Goal: Find specific page/section: Find specific page/section

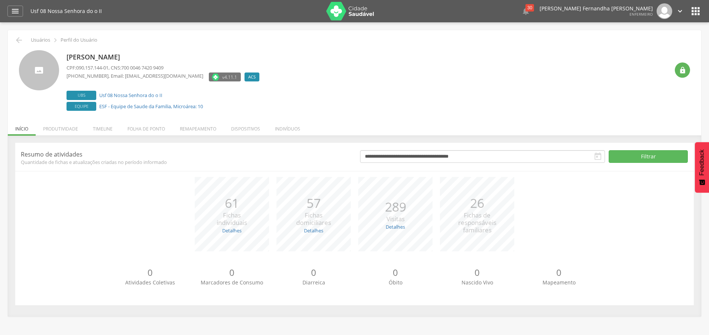
scroll to position [22, 0]
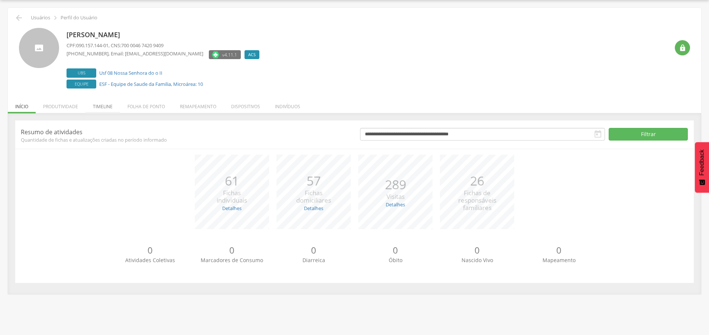
click at [106, 110] on li "Timeline" at bounding box center [102, 104] width 35 height 17
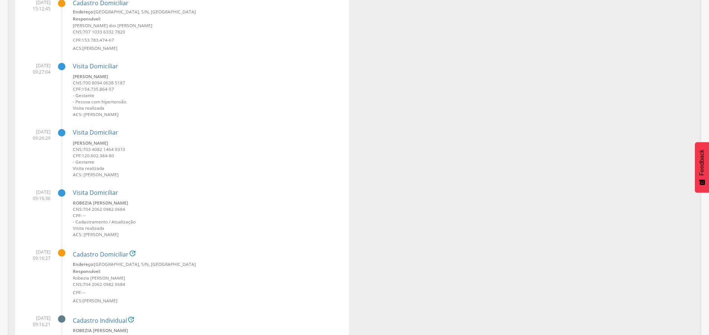
scroll to position [0, 0]
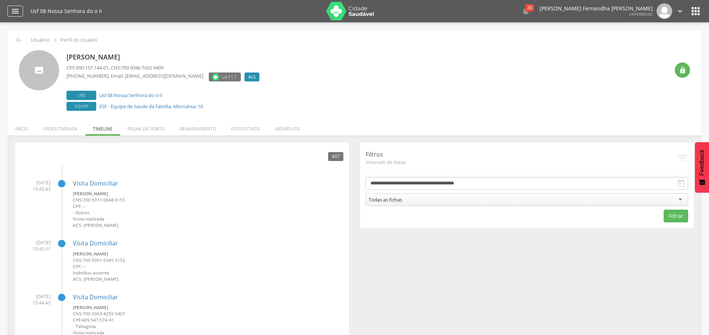
click at [21, 12] on div "" at bounding box center [15, 11] width 16 height 11
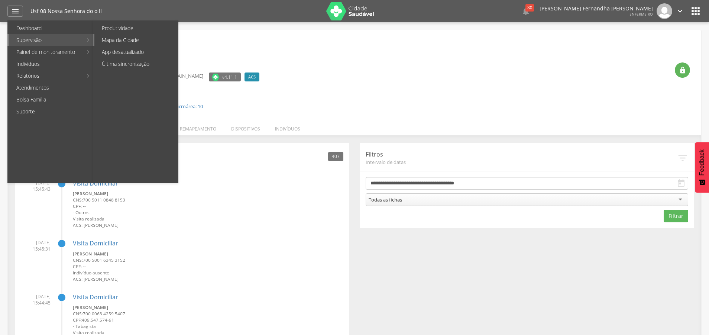
click at [121, 38] on link "Mapa da Cidade" at bounding box center [136, 40] width 84 height 12
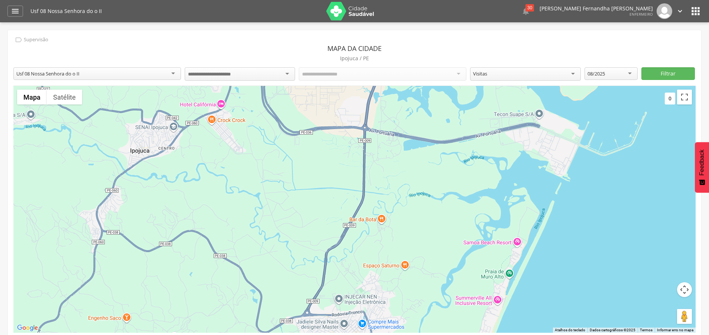
click at [238, 76] on input "select-one" at bounding box center [221, 74] width 66 height 7
click at [234, 91] on div "**********" at bounding box center [354, 186] width 693 height 313
click at [364, 76] on div "Todos os Acs" at bounding box center [382, 73] width 167 height 13
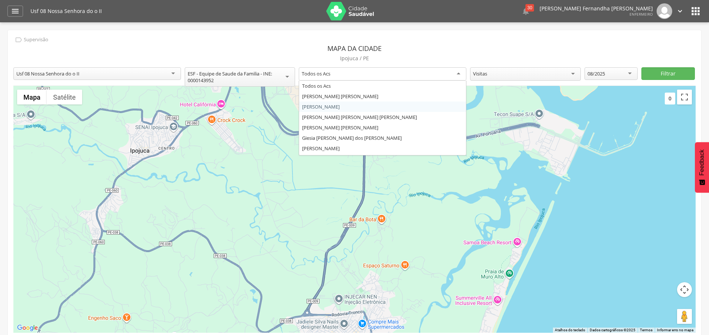
click at [341, 111] on div "**********" at bounding box center [354, 186] width 693 height 313
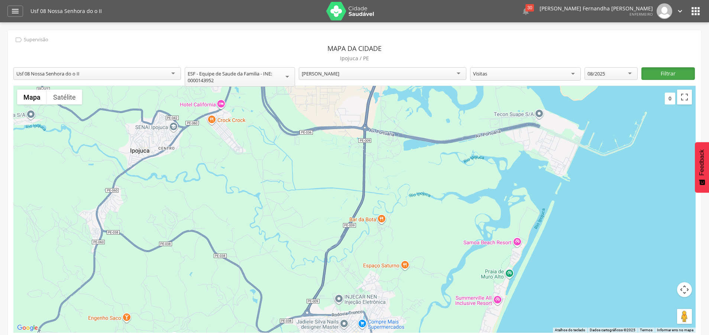
click at [674, 76] on button "Filtrar" at bounding box center [667, 73] width 53 height 13
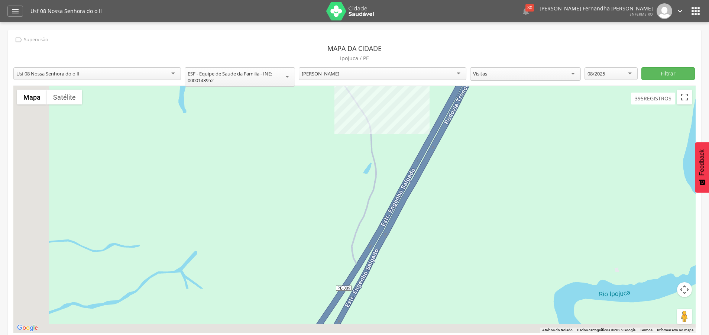
drag, startPoint x: 514, startPoint y: 276, endPoint x: 588, endPoint y: 111, distance: 180.9
click at [588, 110] on div at bounding box center [354, 209] width 682 height 247
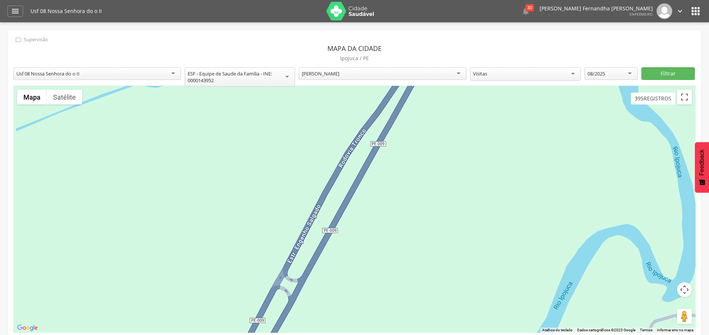
drag, startPoint x: 469, startPoint y: 302, endPoint x: 505, endPoint y: 115, distance: 190.5
click at [505, 115] on div at bounding box center [354, 209] width 682 height 247
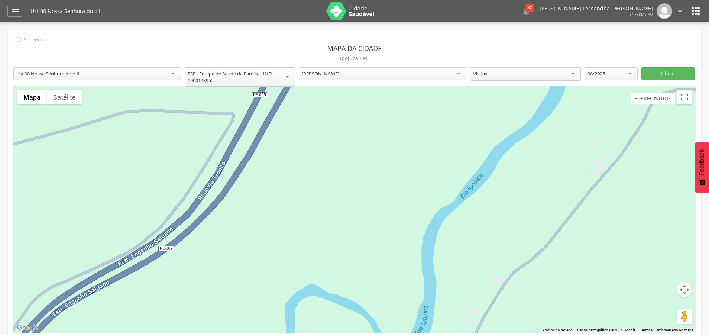
drag, startPoint x: 410, startPoint y: 224, endPoint x: 410, endPoint y: 10, distance: 213.5
click at [410, 86] on div at bounding box center [354, 209] width 682 height 247
click at [683, 292] on button "Controles da câmera no mapa" at bounding box center [684, 289] width 15 height 15
click at [665, 315] on button "Diminuir o zoom" at bounding box center [665, 307] width 15 height 15
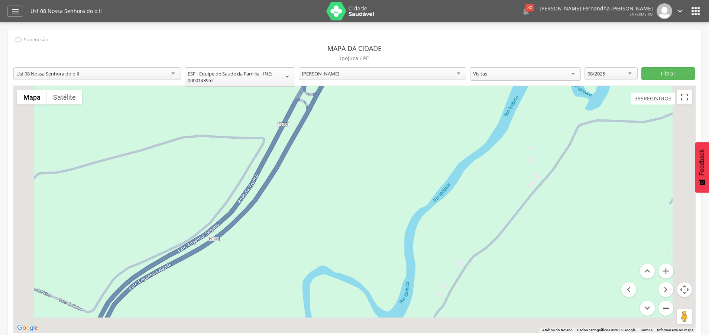
click at [665, 315] on button "Diminuir o zoom" at bounding box center [665, 307] width 15 height 15
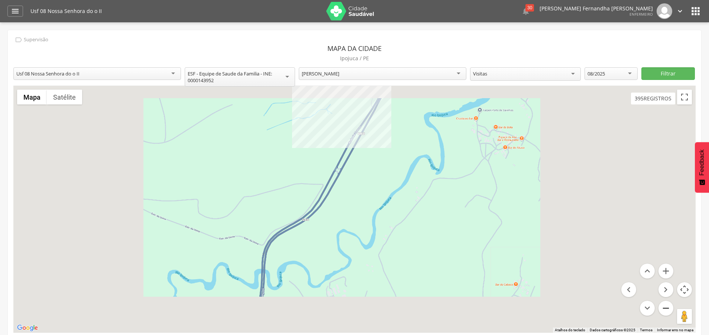
click at [665, 315] on button "Diminuir o zoom" at bounding box center [665, 307] width 15 height 15
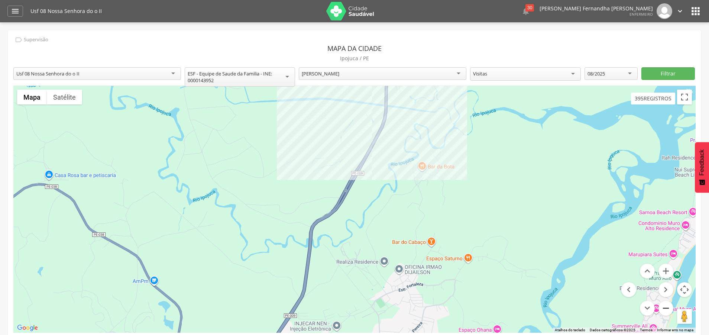
click at [665, 315] on button "Diminuir o zoom" at bounding box center [665, 307] width 15 height 15
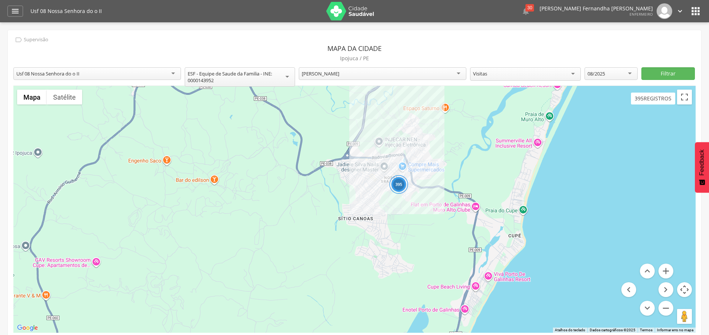
drag, startPoint x: 336, startPoint y: 315, endPoint x: 372, endPoint y: 191, distance: 128.9
click at [372, 191] on div "395" at bounding box center [354, 209] width 682 height 247
click at [667, 273] on button "Aumentar o zoom" at bounding box center [665, 270] width 15 height 15
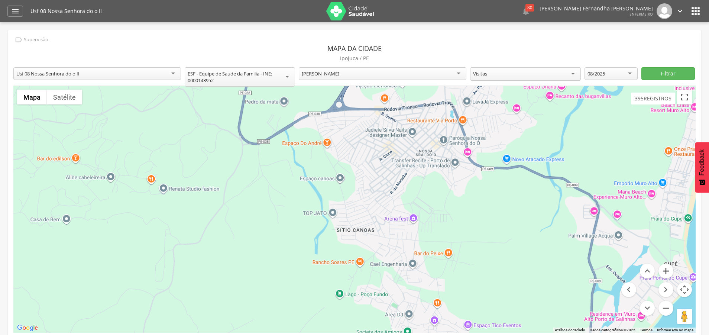
click at [667, 273] on button "Aumentar o zoom" at bounding box center [665, 270] width 15 height 15
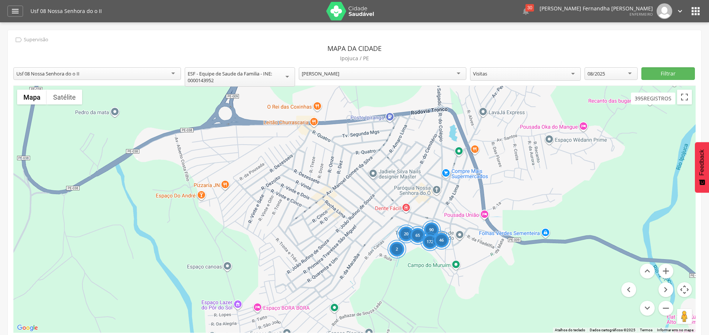
drag, startPoint x: 577, startPoint y: 152, endPoint x: 468, endPoint y: 275, distance: 164.4
click at [468, 275] on div "90 20 2 65 172 46" at bounding box center [354, 209] width 682 height 247
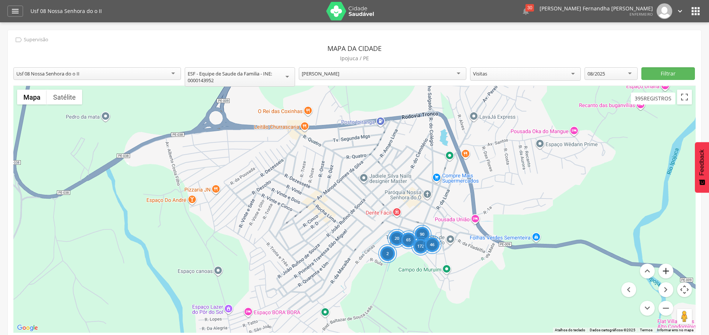
click at [664, 276] on button "Aumentar o zoom" at bounding box center [665, 270] width 15 height 15
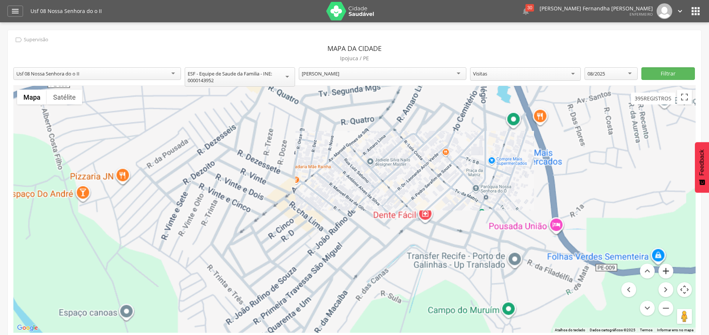
click at [664, 276] on button "Aumentar o zoom" at bounding box center [665, 270] width 15 height 15
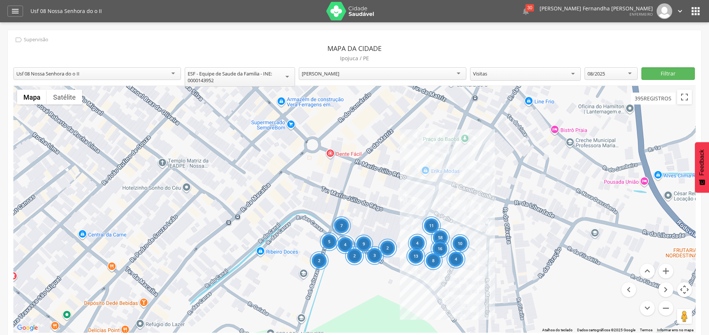
drag, startPoint x: 581, startPoint y: 266, endPoint x: 384, endPoint y: 182, distance: 214.4
click at [384, 182] on div "11 58 5 2 7 4 2 9 3 2 16 10 4 4 13 8" at bounding box center [354, 209] width 682 height 247
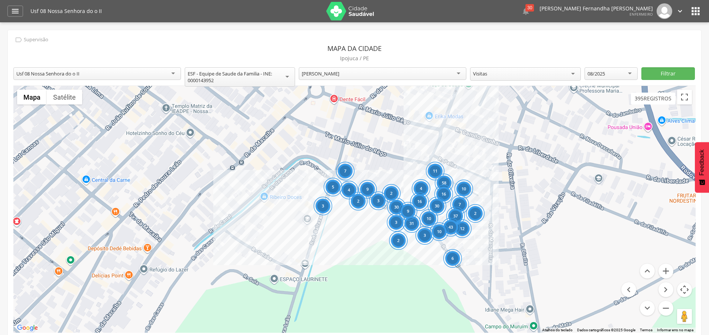
drag, startPoint x: 548, startPoint y: 287, endPoint x: 553, endPoint y: 229, distance: 58.5
click at [553, 229] on div "11 58 5 3 7 4 2 9 3 2 16 10 7 4 16 30 30 31 10 2 37 12 43 3 6 2 3 9 10" at bounding box center [354, 209] width 682 height 247
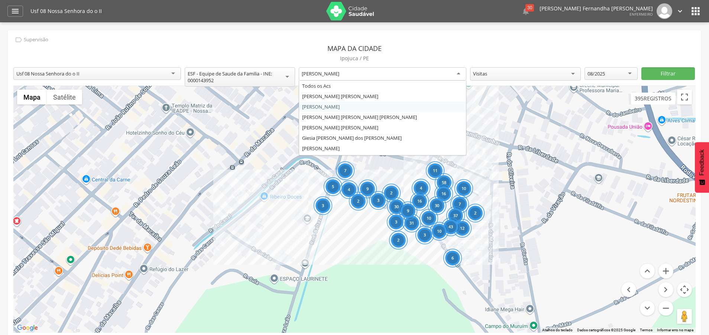
click at [370, 79] on div "[PERSON_NAME]" at bounding box center [382, 73] width 167 height 13
click at [329, 122] on div "**********" at bounding box center [354, 186] width 693 height 313
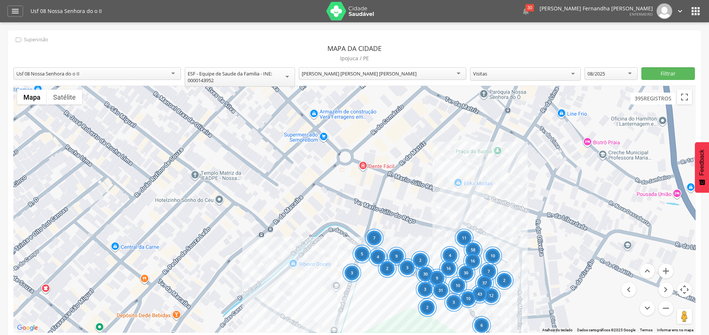
drag, startPoint x: 376, startPoint y: 130, endPoint x: 407, endPoint y: 200, distance: 76.8
click at [407, 200] on div "11 58 5 3 7 4 2 9 3 2 16 10 7 4 16 30 30 31 10 2 37 12 43 3 6 2 3 9 10" at bounding box center [354, 209] width 682 height 247
click at [672, 75] on button "Filtrar" at bounding box center [667, 73] width 53 height 13
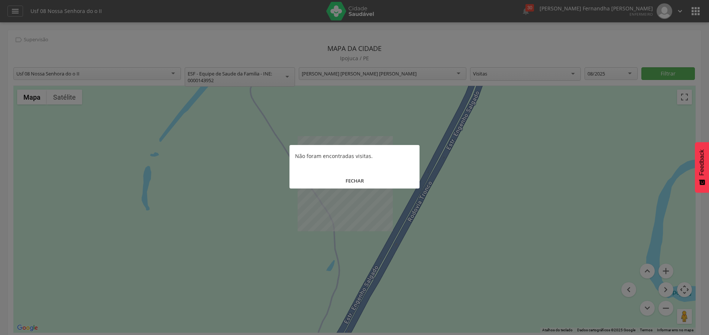
click at [527, 204] on div at bounding box center [354, 167] width 709 height 335
click at [413, 78] on div at bounding box center [354, 167] width 709 height 335
click at [351, 183] on button "FECHAR" at bounding box center [354, 181] width 130 height 16
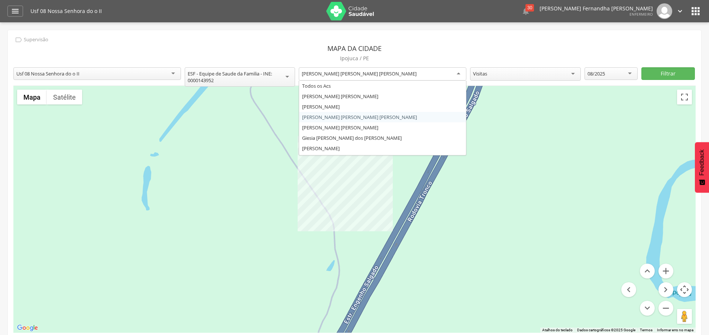
click at [384, 81] on div "[PERSON_NAME] [PERSON_NAME] [PERSON_NAME]" at bounding box center [382, 73] width 167 height 13
click at [325, 146] on div "**********" at bounding box center [354, 186] width 693 height 313
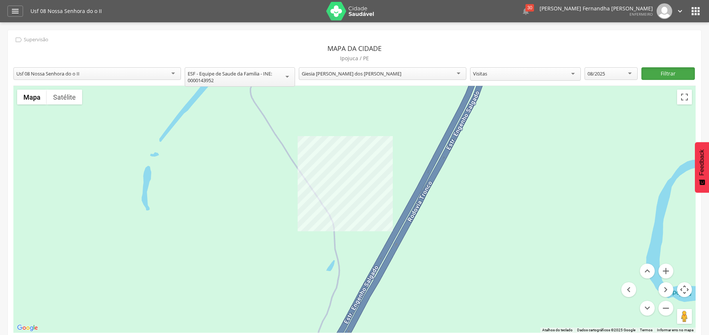
click at [670, 75] on button "Filtrar" at bounding box center [667, 73] width 53 height 13
click at [667, 315] on button "Diminuir o zoom" at bounding box center [665, 307] width 15 height 15
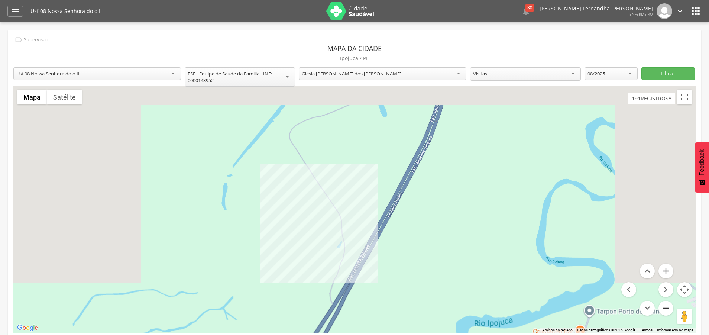
click at [667, 315] on button "Diminuir o zoom" at bounding box center [665, 307] width 15 height 15
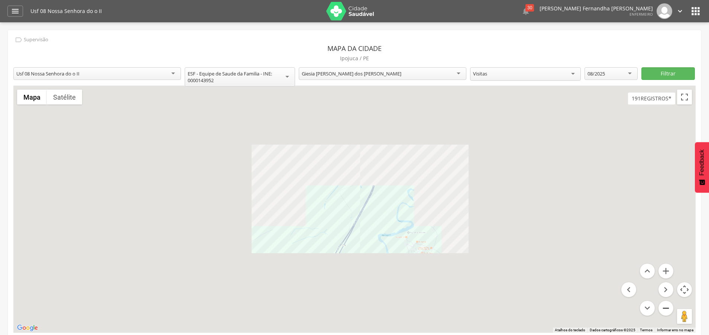
click at [667, 315] on button "Diminuir o zoom" at bounding box center [665, 307] width 15 height 15
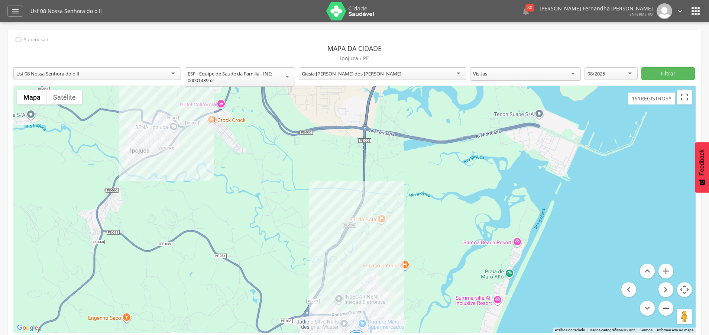
click at [667, 315] on button "Diminuir o zoom" at bounding box center [665, 307] width 15 height 15
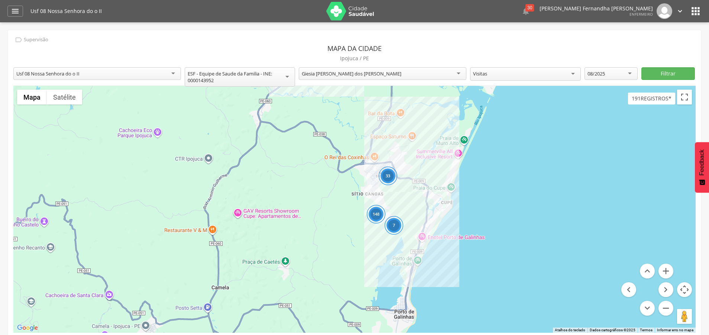
drag, startPoint x: 386, startPoint y: 309, endPoint x: 420, endPoint y: 206, distance: 108.3
click at [420, 206] on div "148 33 7" at bounding box center [354, 209] width 682 height 247
click at [663, 272] on button "Aumentar o zoom" at bounding box center [665, 270] width 15 height 15
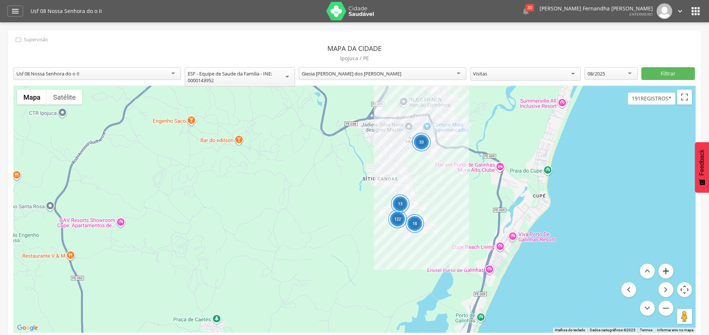
click at [663, 272] on button "Aumentar o zoom" at bounding box center [665, 270] width 15 height 15
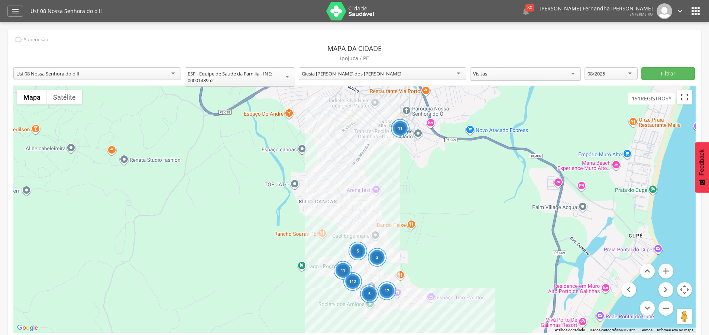
drag, startPoint x: 629, startPoint y: 207, endPoint x: 536, endPoint y: 262, distance: 107.6
click at [536, 262] on div "112 11 11 5 2 5 17" at bounding box center [354, 209] width 682 height 247
click at [669, 274] on button "Aumentar o zoom" at bounding box center [665, 270] width 15 height 15
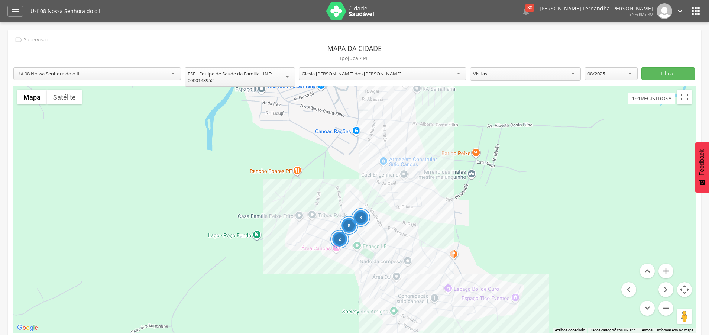
drag, startPoint x: 537, startPoint y: 281, endPoint x: 545, endPoint y: 188, distance: 93.5
click at [545, 188] on div "2 9 3" at bounding box center [354, 209] width 682 height 247
click at [350, 77] on div "Giesia [PERSON_NAME] dos [PERSON_NAME]" at bounding box center [352, 73] width 100 height 7
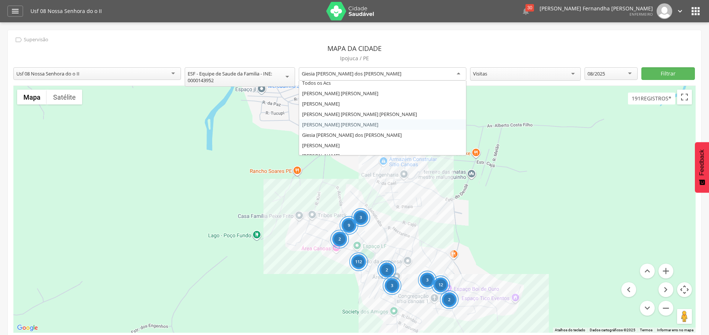
scroll to position [69, 0]
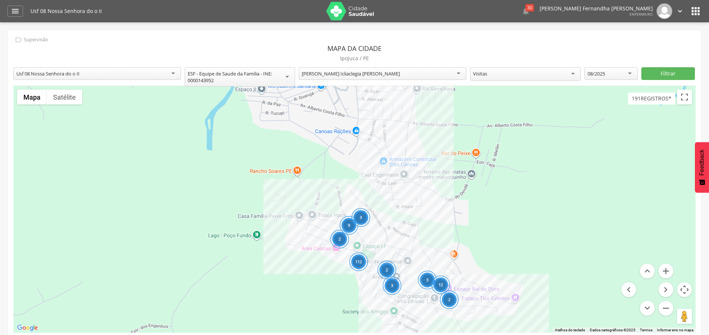
click at [329, 117] on div "**********" at bounding box center [354, 186] width 693 height 313
click at [667, 74] on button "Filtrar" at bounding box center [667, 73] width 53 height 13
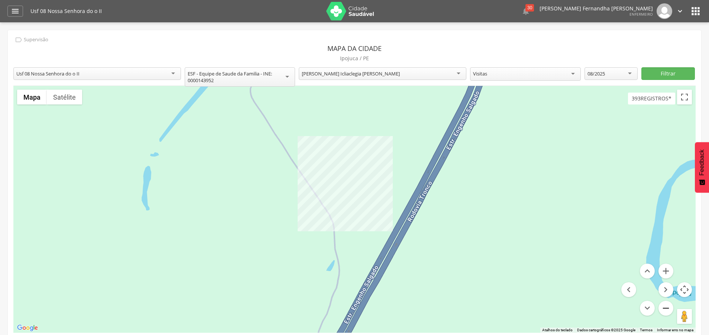
click at [672, 310] on button "Diminuir o zoom" at bounding box center [665, 307] width 15 height 15
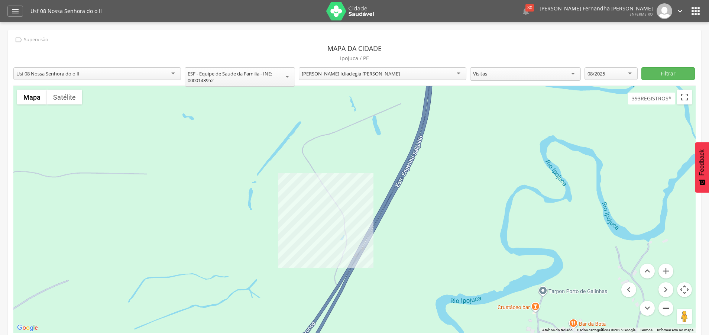
click at [672, 310] on button "Diminuir o zoom" at bounding box center [665, 307] width 15 height 15
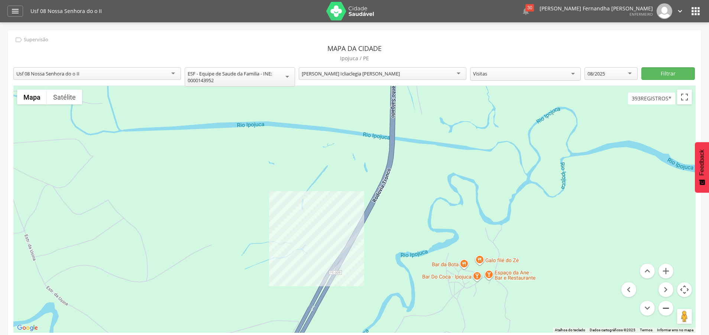
click at [672, 310] on button "Diminuir o zoom" at bounding box center [665, 307] width 15 height 15
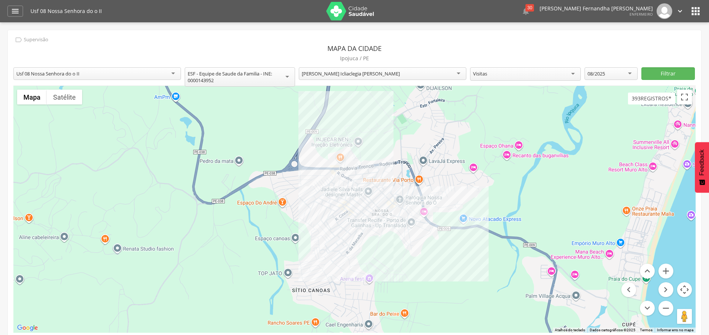
drag, startPoint x: 425, startPoint y: 319, endPoint x: 460, endPoint y: 58, distance: 263.7
click at [460, 86] on div at bounding box center [354, 209] width 682 height 247
click at [407, 72] on div "[PERSON_NAME] Icliaclegia [PERSON_NAME]" at bounding box center [382, 73] width 167 height 13
click at [322, 143] on div "**********" at bounding box center [354, 186] width 693 height 313
click at [663, 74] on button "Filtrar" at bounding box center [667, 73] width 53 height 13
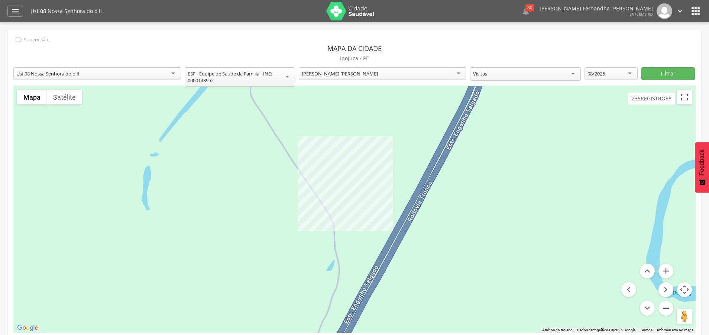
click at [667, 307] on button "Diminuir o zoom" at bounding box center [665, 307] width 15 height 15
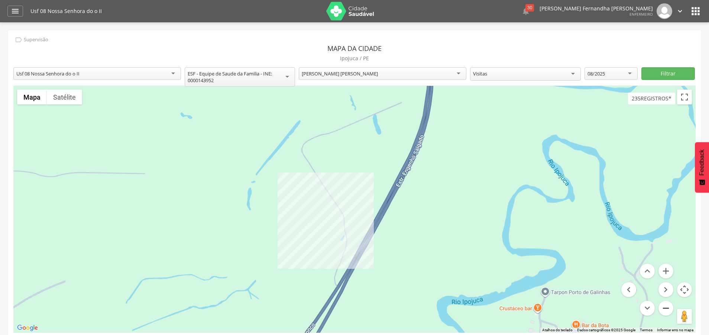
click at [667, 307] on button "Diminuir o zoom" at bounding box center [665, 307] width 15 height 15
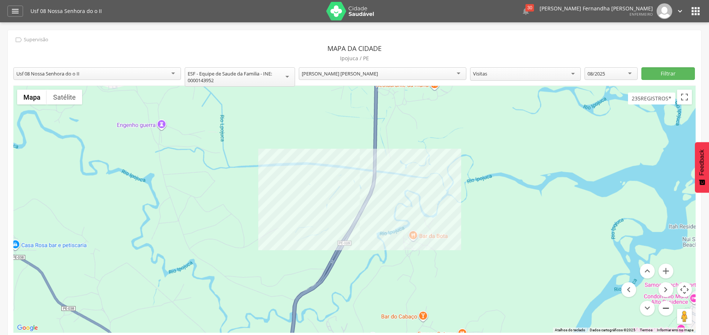
click at [667, 307] on button "Diminuir o zoom" at bounding box center [665, 307] width 15 height 15
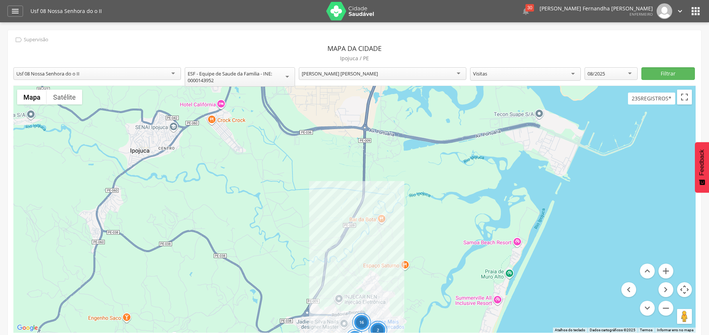
click at [393, 75] on div "[PERSON_NAME] [PERSON_NAME]" at bounding box center [382, 73] width 167 height 13
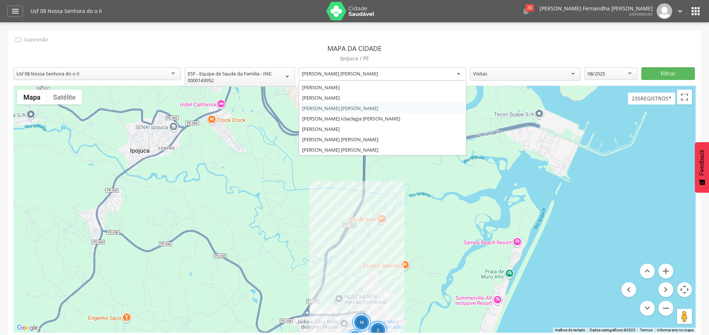
scroll to position [0, 0]
click at [336, 113] on div "**********" at bounding box center [354, 186] width 693 height 313
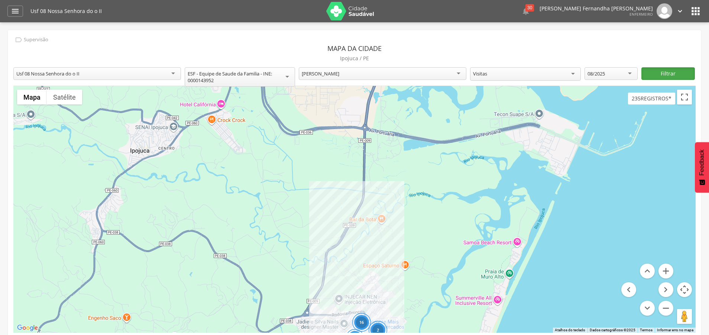
click at [667, 72] on button "Filtrar" at bounding box center [667, 73] width 53 height 13
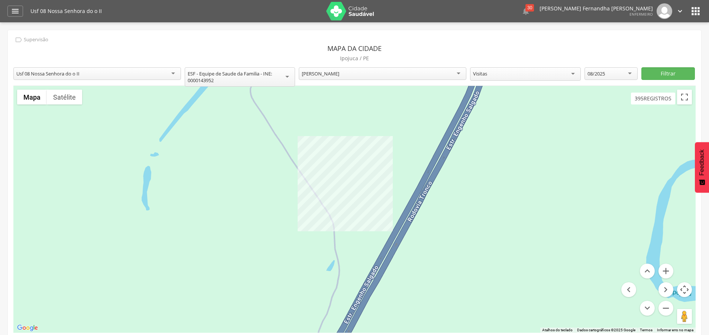
click at [444, 76] on div "[PERSON_NAME]" at bounding box center [382, 73] width 167 height 13
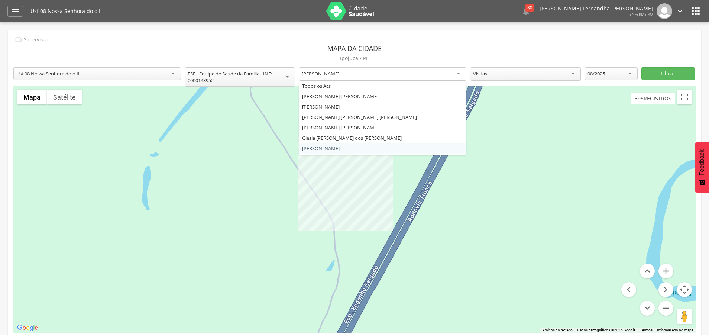
click at [315, 155] on div "**********" at bounding box center [354, 186] width 693 height 313
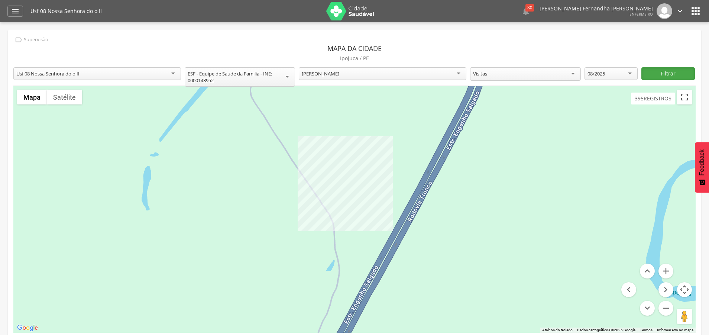
click at [667, 75] on button "Filtrar" at bounding box center [667, 73] width 53 height 13
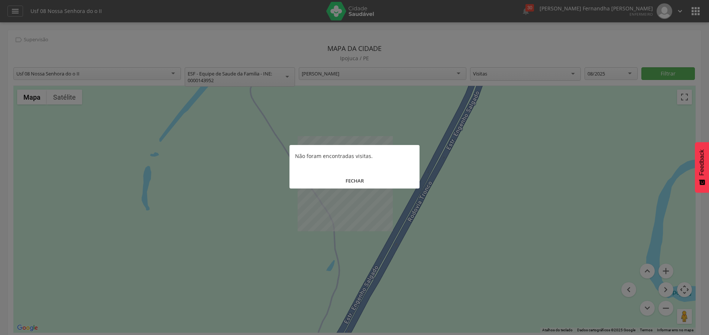
click at [352, 181] on button "FECHAR" at bounding box center [354, 181] width 130 height 16
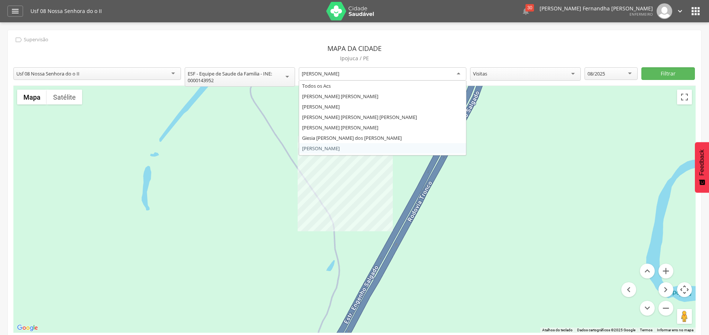
scroll to position [14, 0]
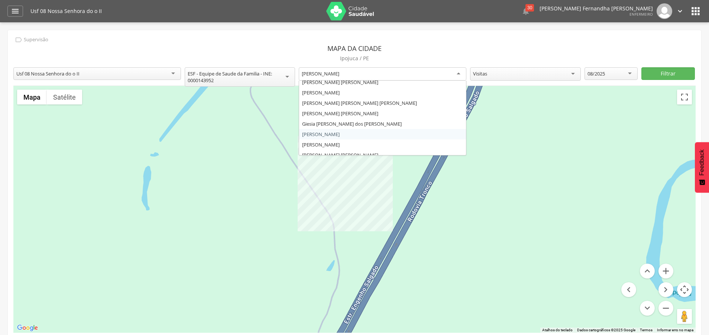
click at [333, 81] on div "[PERSON_NAME]" at bounding box center [382, 73] width 167 height 13
click at [319, 109] on div "**********" at bounding box center [354, 186] width 693 height 313
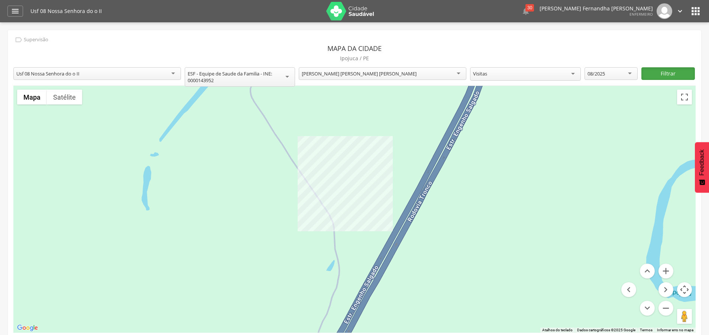
click at [673, 72] on button "Filtrar" at bounding box center [667, 73] width 53 height 13
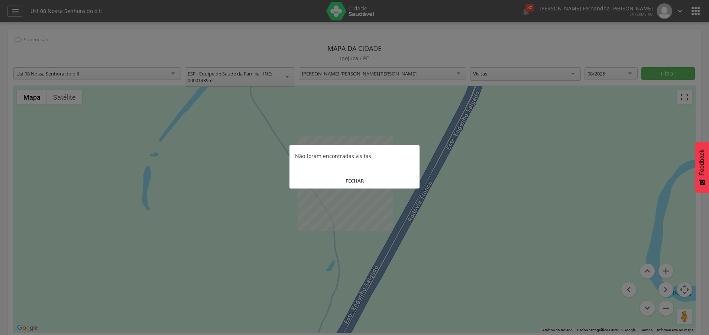
click at [389, 79] on div at bounding box center [354, 167] width 709 height 335
click at [357, 185] on button "FECHAR" at bounding box center [354, 181] width 130 height 16
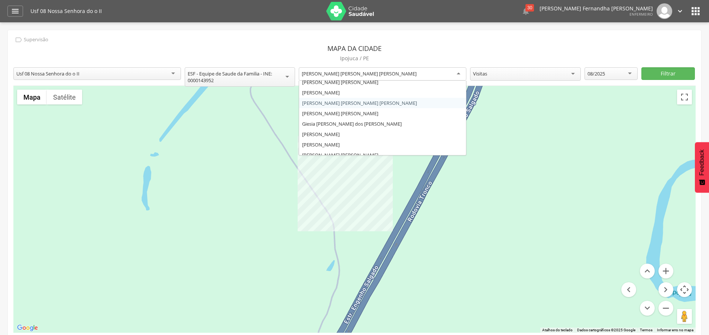
click at [397, 75] on div "[PERSON_NAME] [PERSON_NAME] [PERSON_NAME]" at bounding box center [382, 73] width 167 height 13
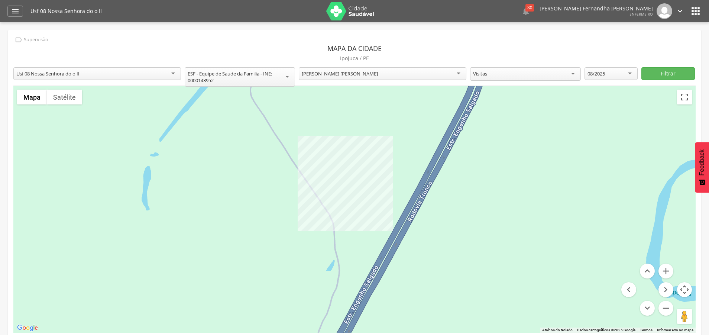
click at [333, 116] on div "**********" at bounding box center [354, 186] width 693 height 313
click at [666, 77] on button "Filtrar" at bounding box center [667, 73] width 53 height 13
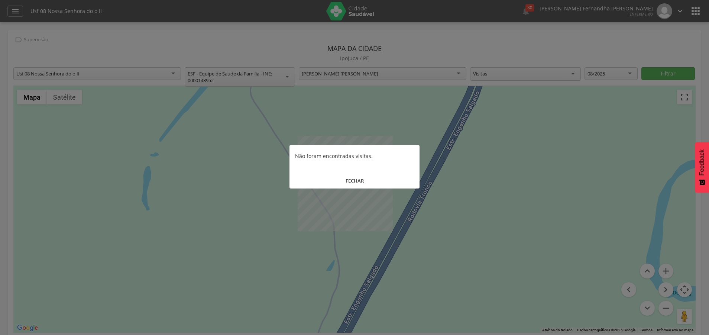
click at [356, 182] on button "FECHAR" at bounding box center [354, 181] width 130 height 16
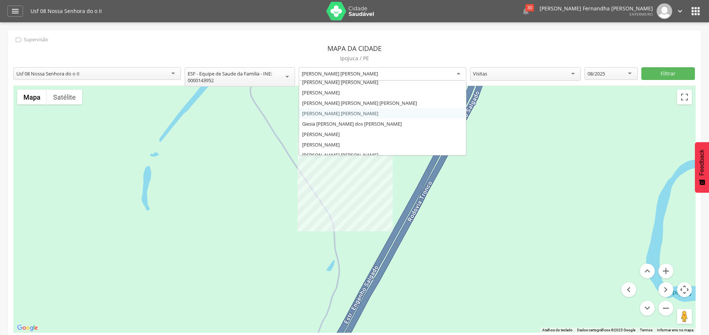
click at [393, 77] on div "[PERSON_NAME] [PERSON_NAME]" at bounding box center [382, 73] width 167 height 13
